Goal: Navigation & Orientation: Find specific page/section

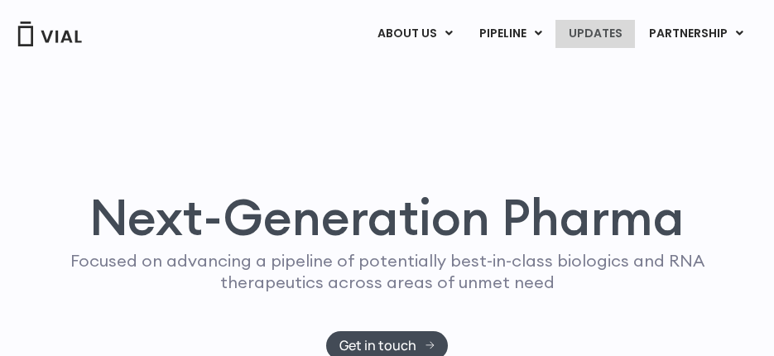
click at [583, 31] on link "UPDATES" at bounding box center [595, 34] width 79 height 28
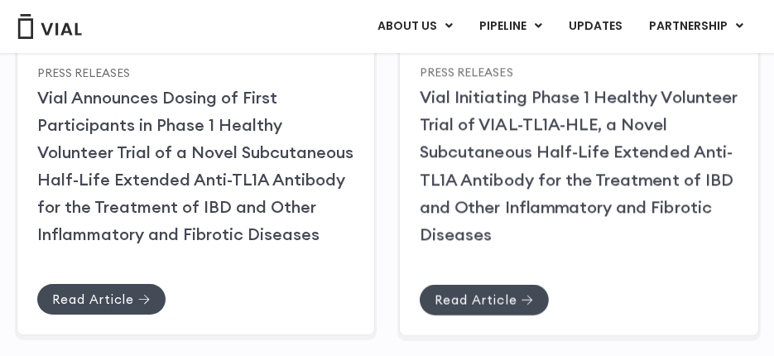
scroll to position [325, 0]
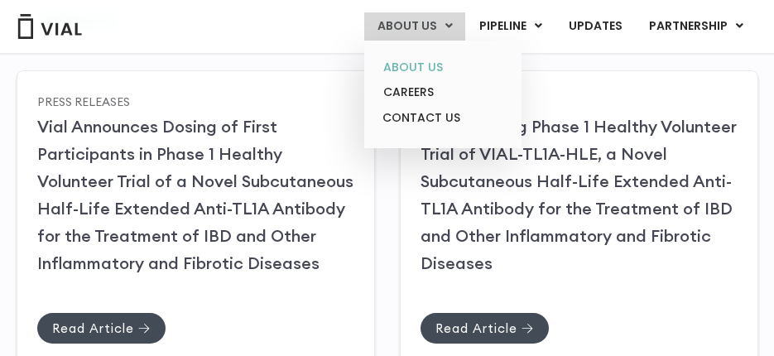
click at [439, 65] on link "ABOUT US" at bounding box center [442, 68] width 145 height 26
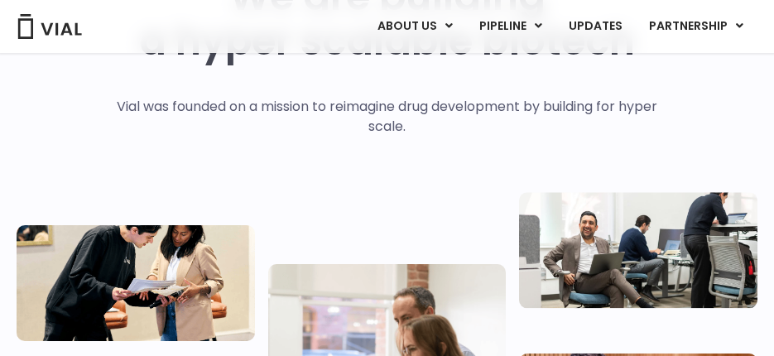
scroll to position [166, 0]
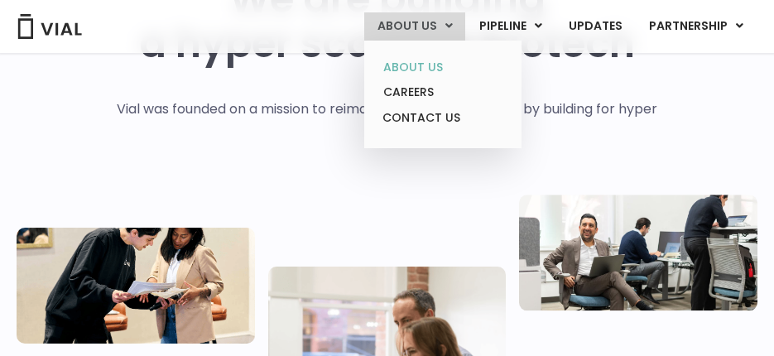
click at [430, 70] on link "ABOUT US" at bounding box center [442, 68] width 145 height 26
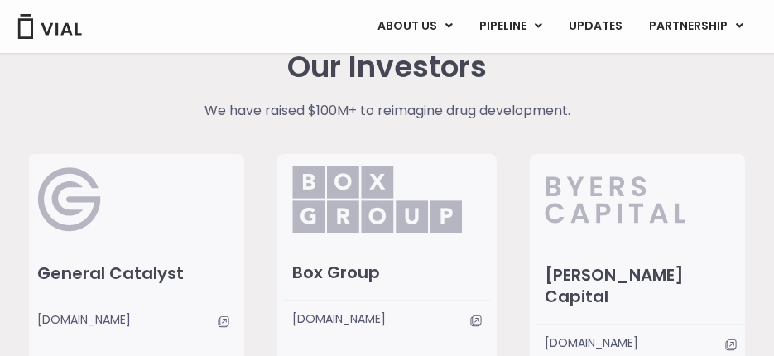
scroll to position [2981, 0]
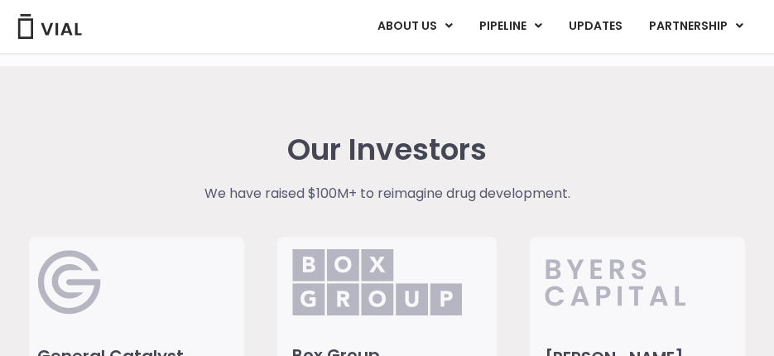
click at [42, 36] on img at bounding box center [50, 26] width 66 height 25
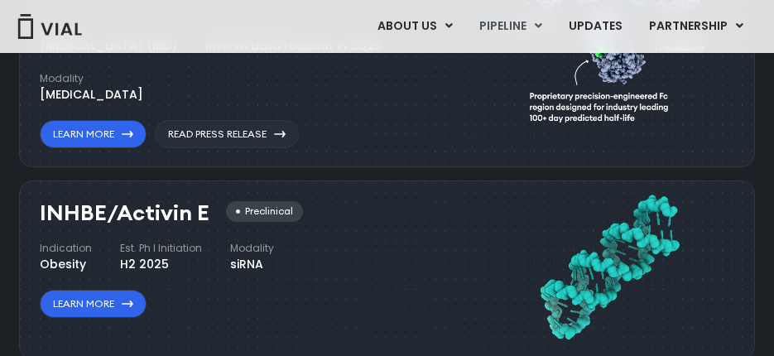
scroll to position [1076, 0]
